Goal: Task Accomplishment & Management: Manage account settings

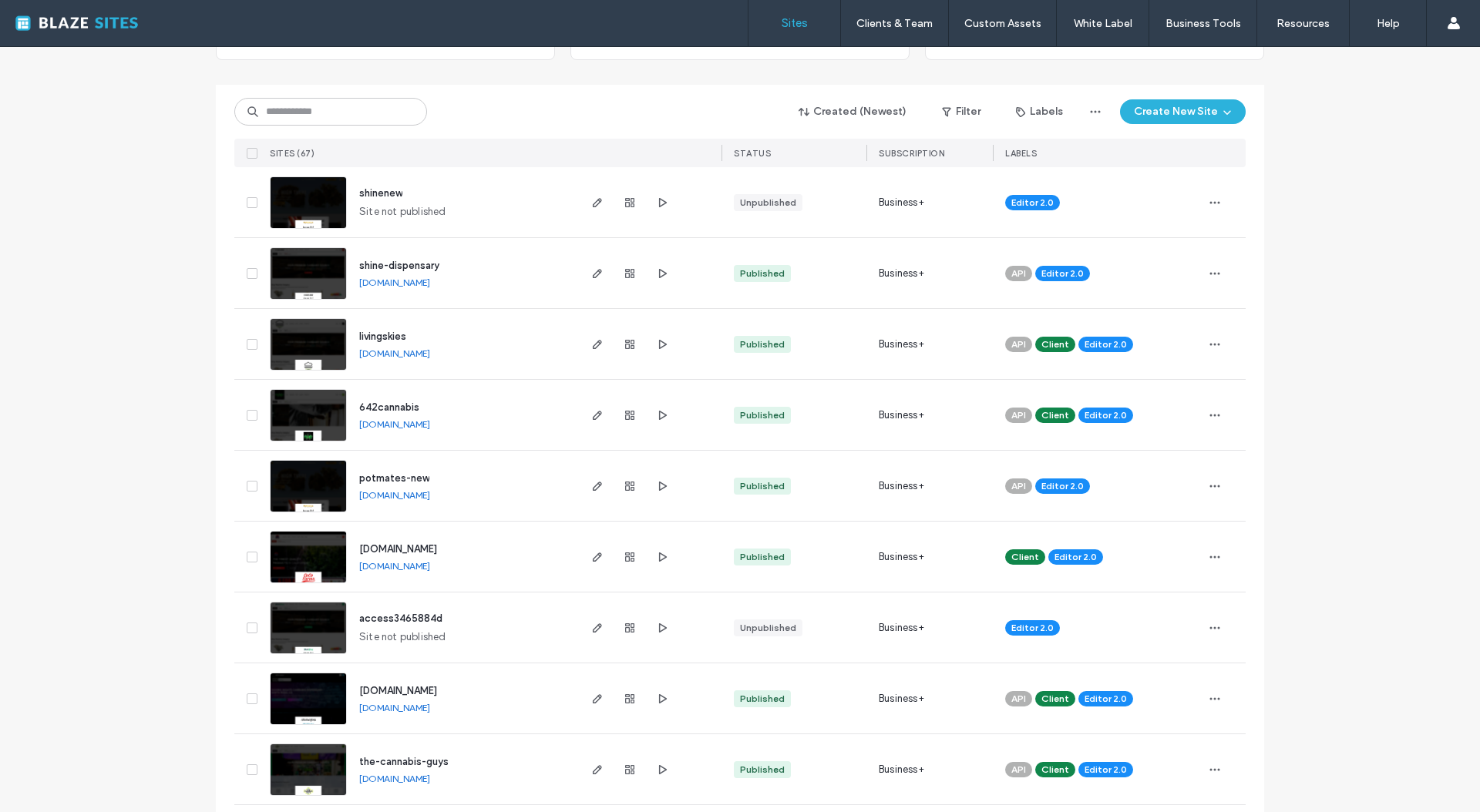
scroll to position [150, 0]
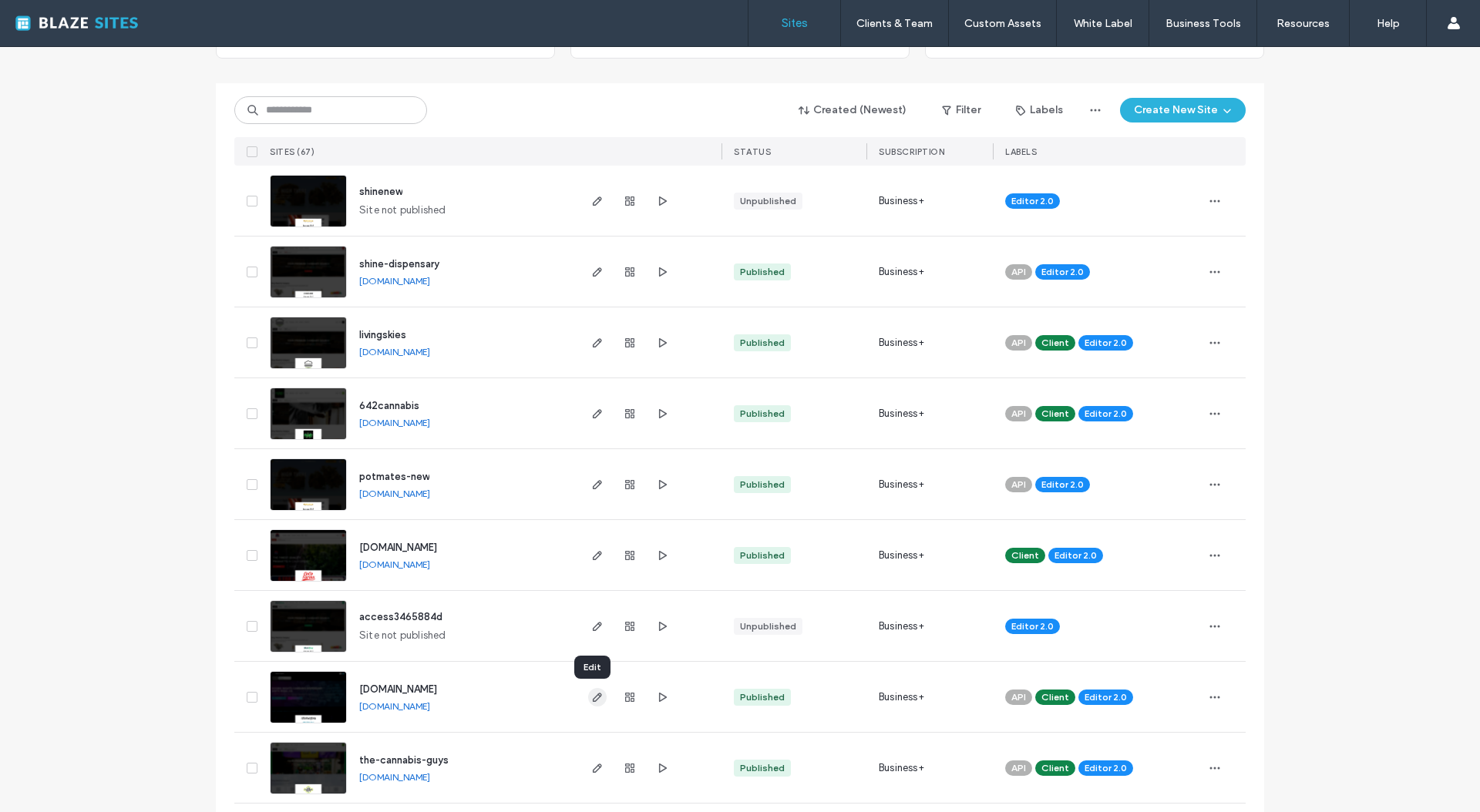
click at [592, 699] on use "button" at bounding box center [597, 697] width 9 height 9
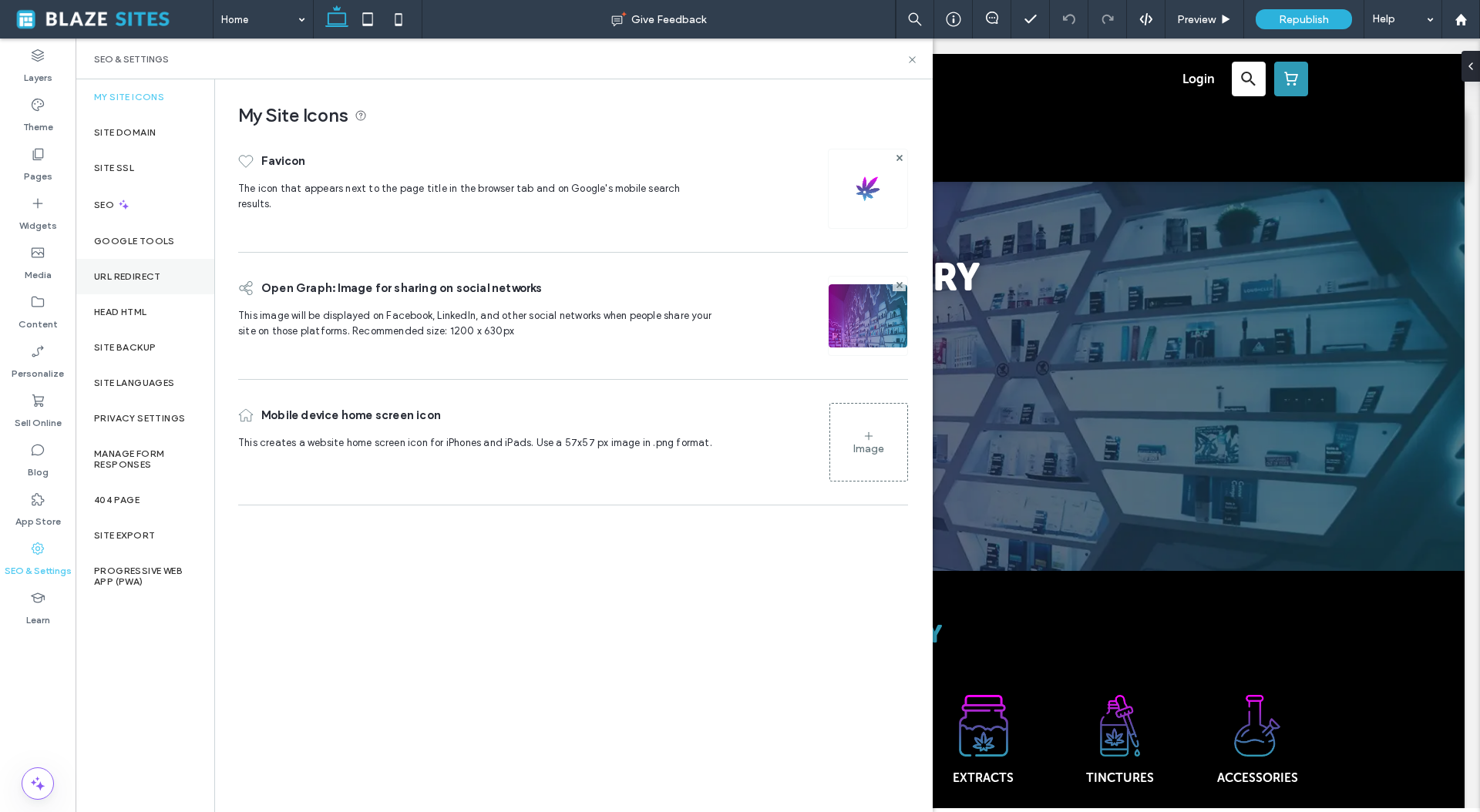
click at [126, 280] on label "URL Redirect" at bounding box center [127, 277] width 67 height 11
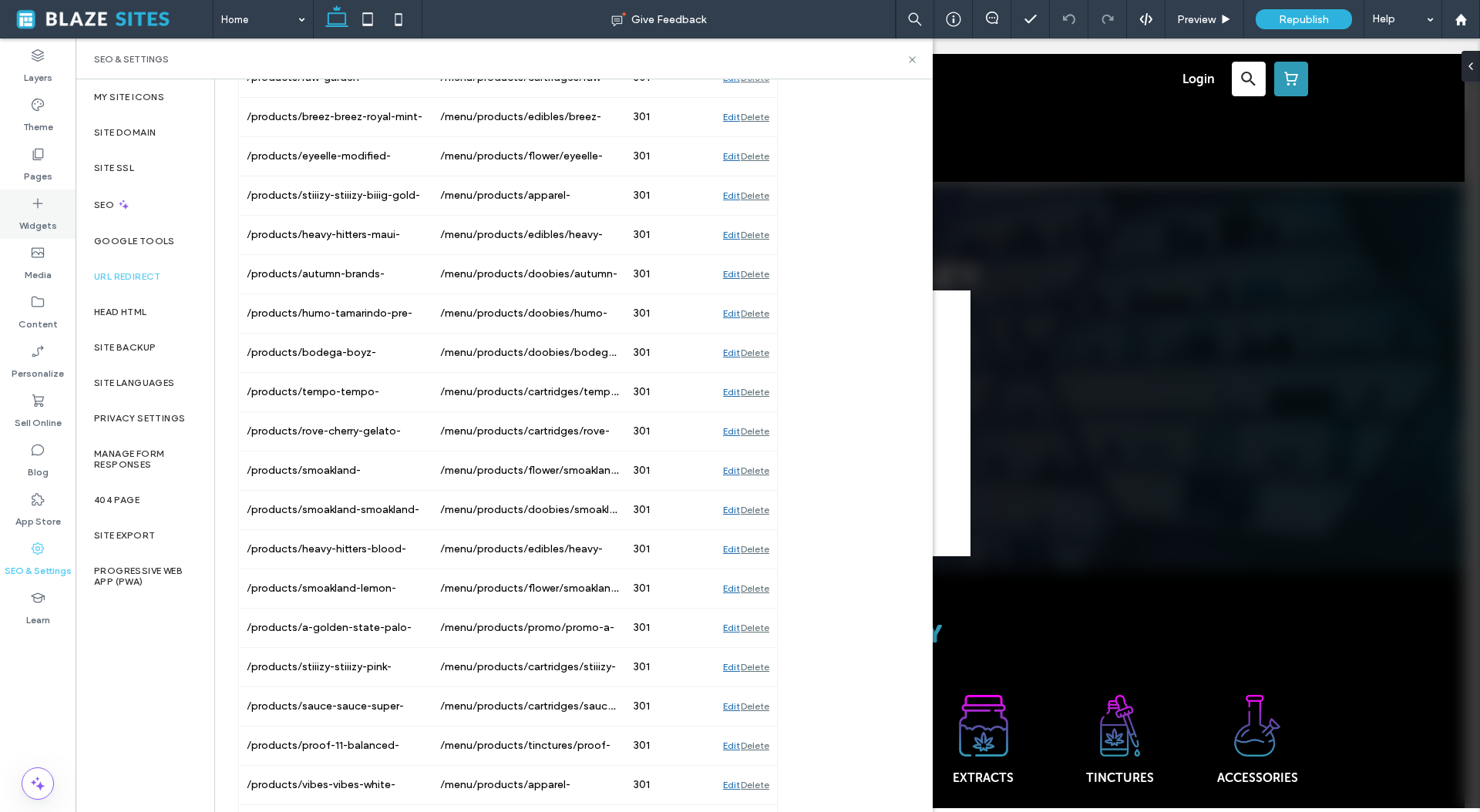
scroll to position [1157, 0]
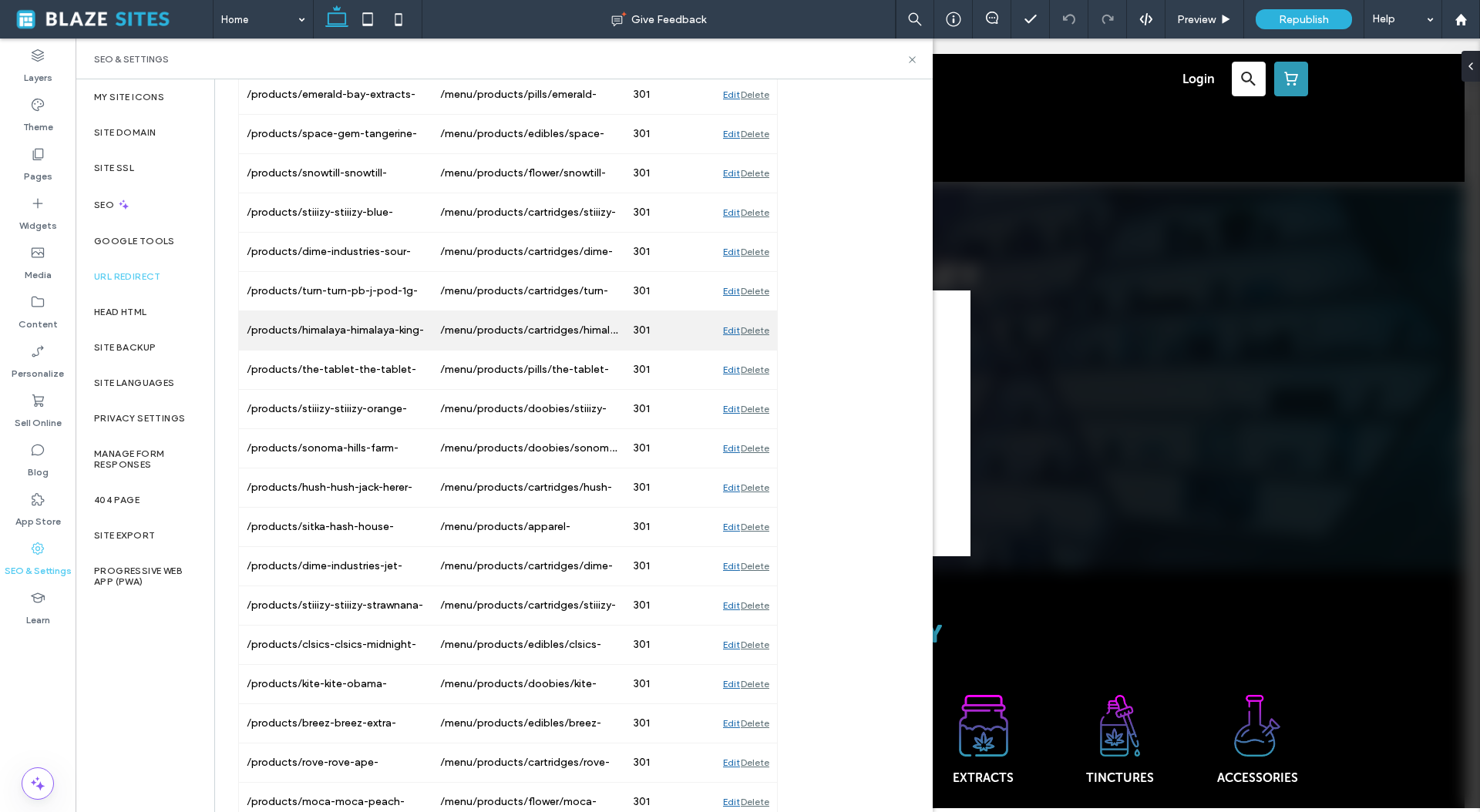
scroll to position [17005, 0]
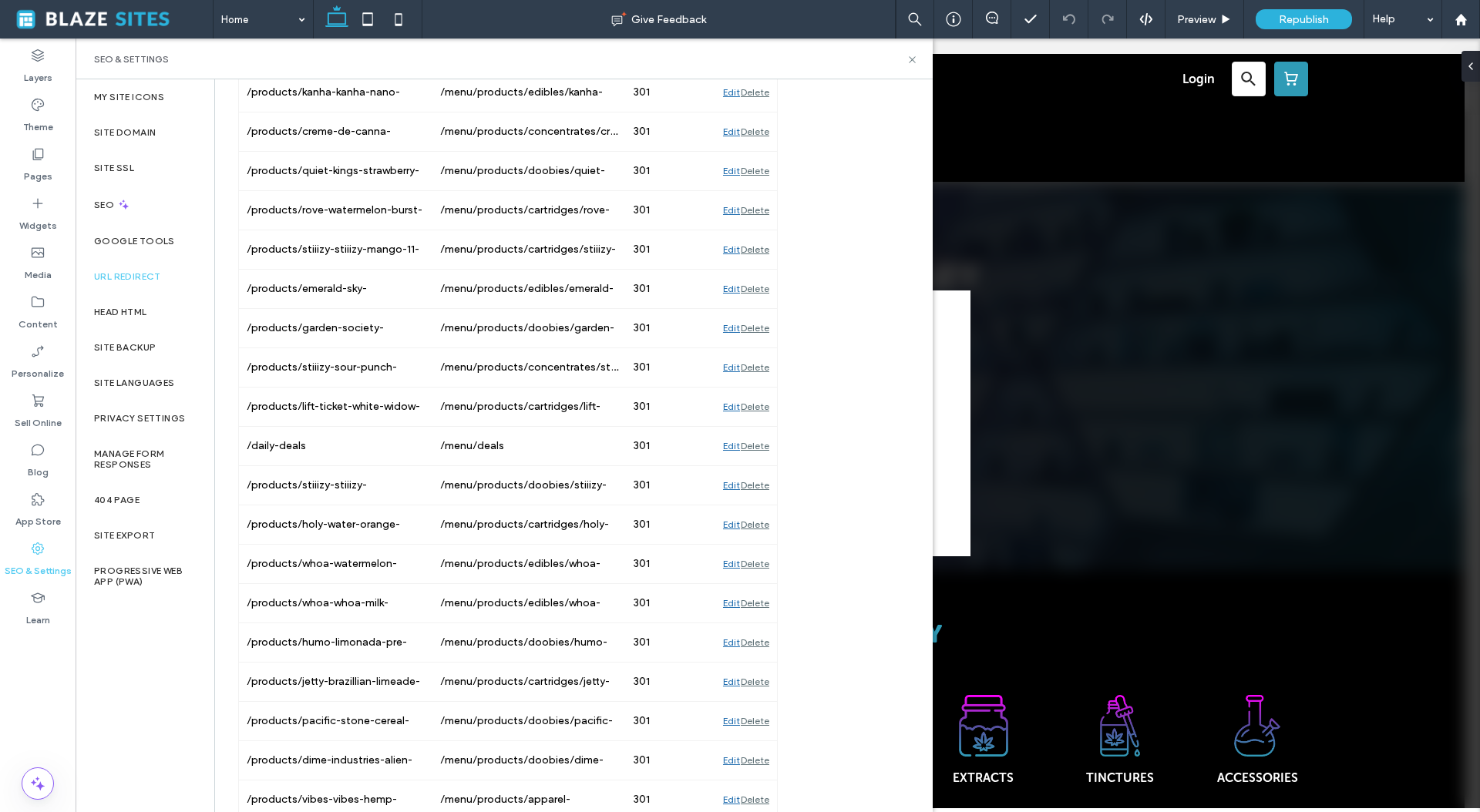
scroll to position [619, 0]
